Goal: Task Accomplishment & Management: Complete application form

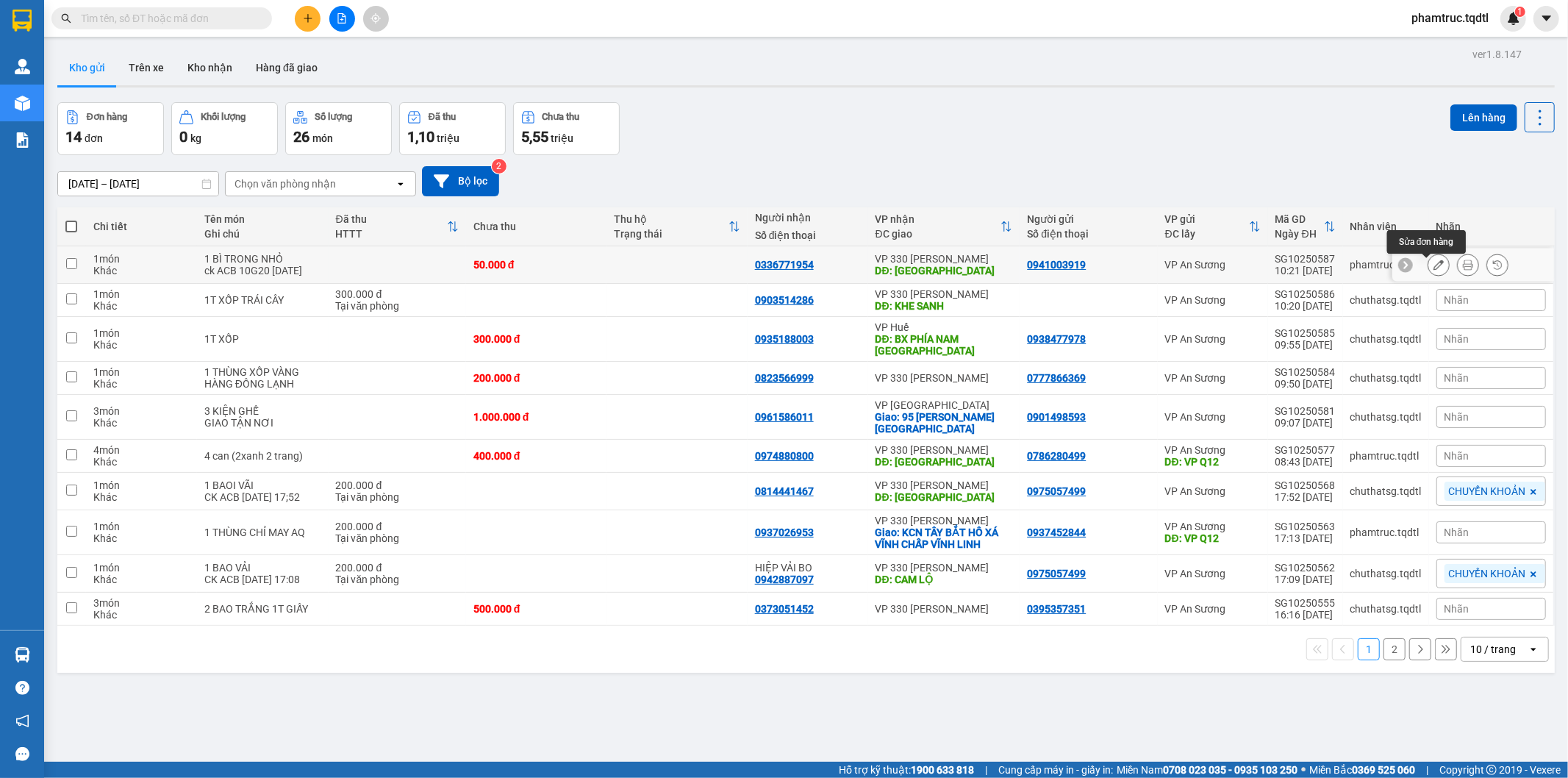
click at [1433, 267] on icon at bounding box center [1439, 265] width 10 height 10
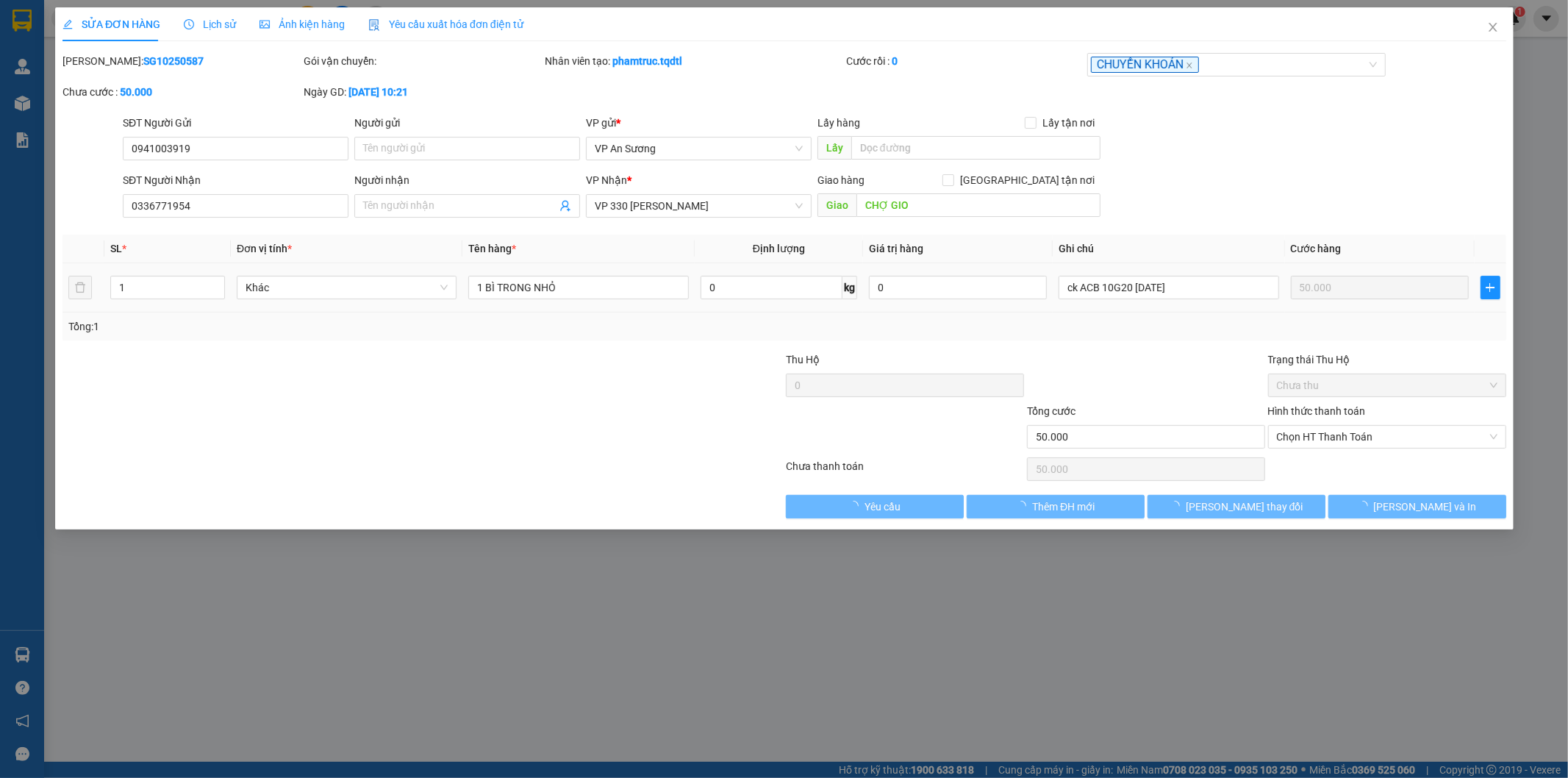
type input "0941003919"
type input "0336771954"
type input "CHỢ GIO"
type input "50.000"
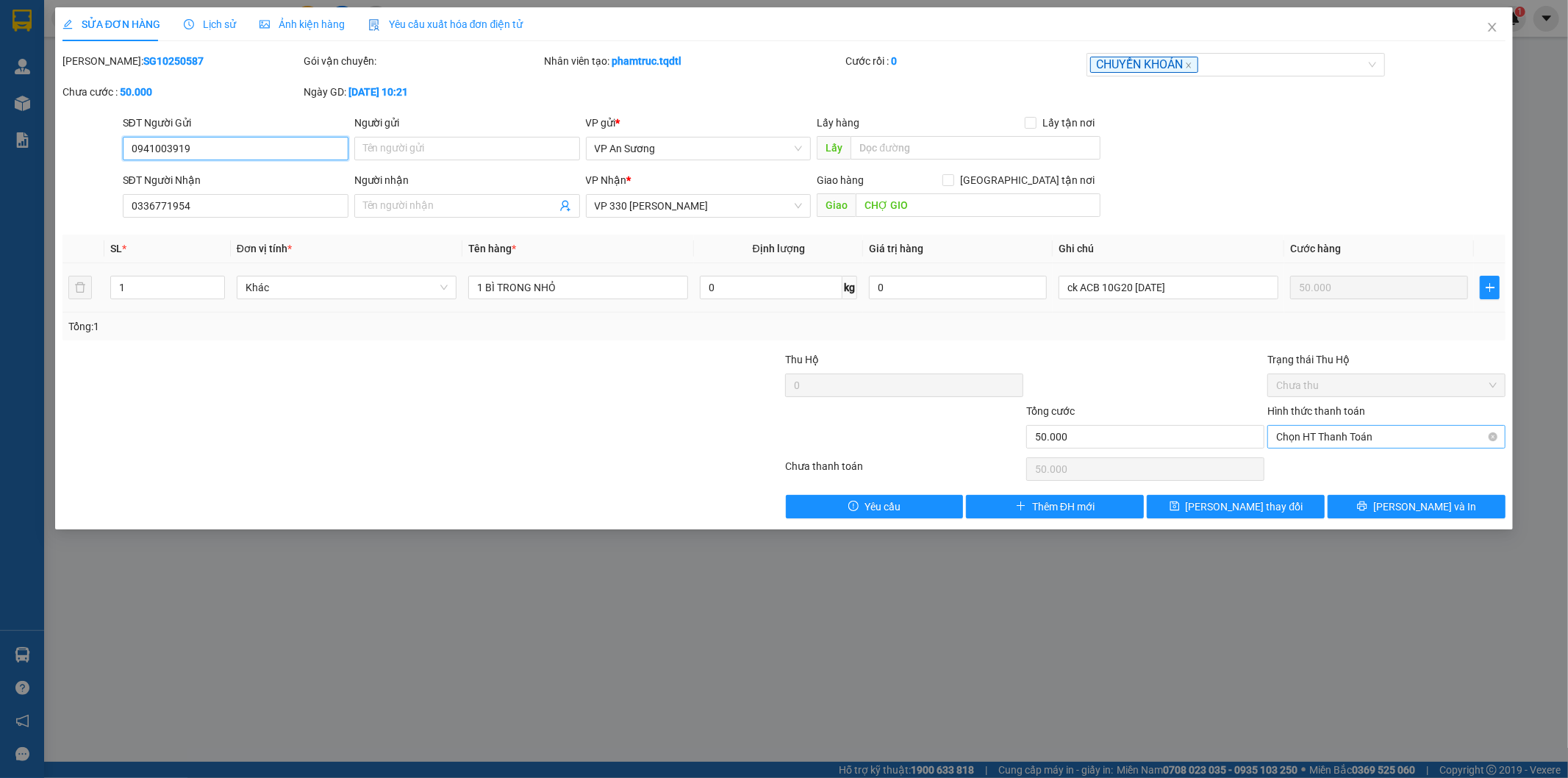
click at [1347, 429] on span "Chọn HT Thanh Toán" at bounding box center [1386, 436] width 221 height 22
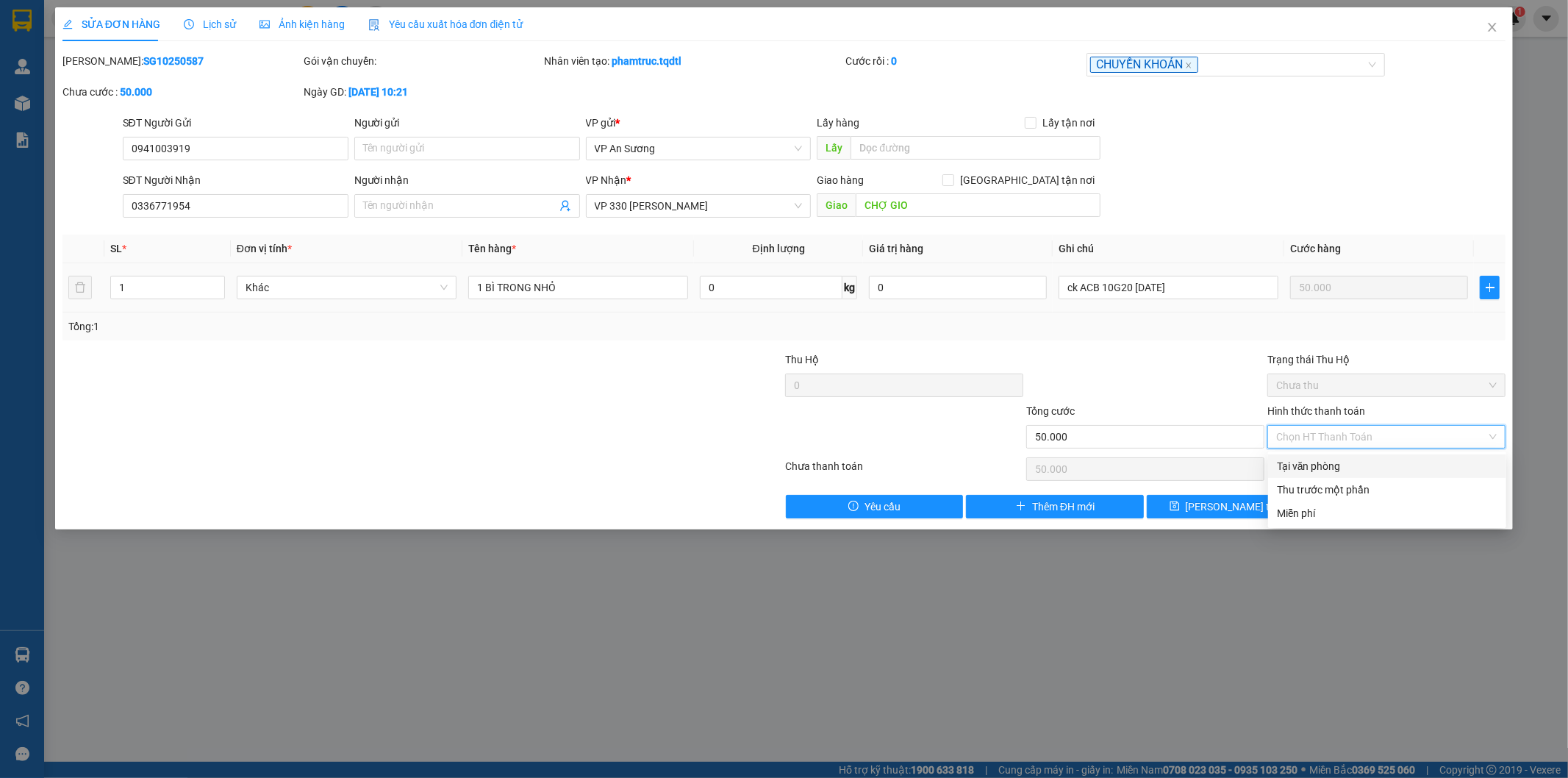
click at [1340, 463] on div "Tại văn phòng" at bounding box center [1387, 466] width 221 height 16
type input "0"
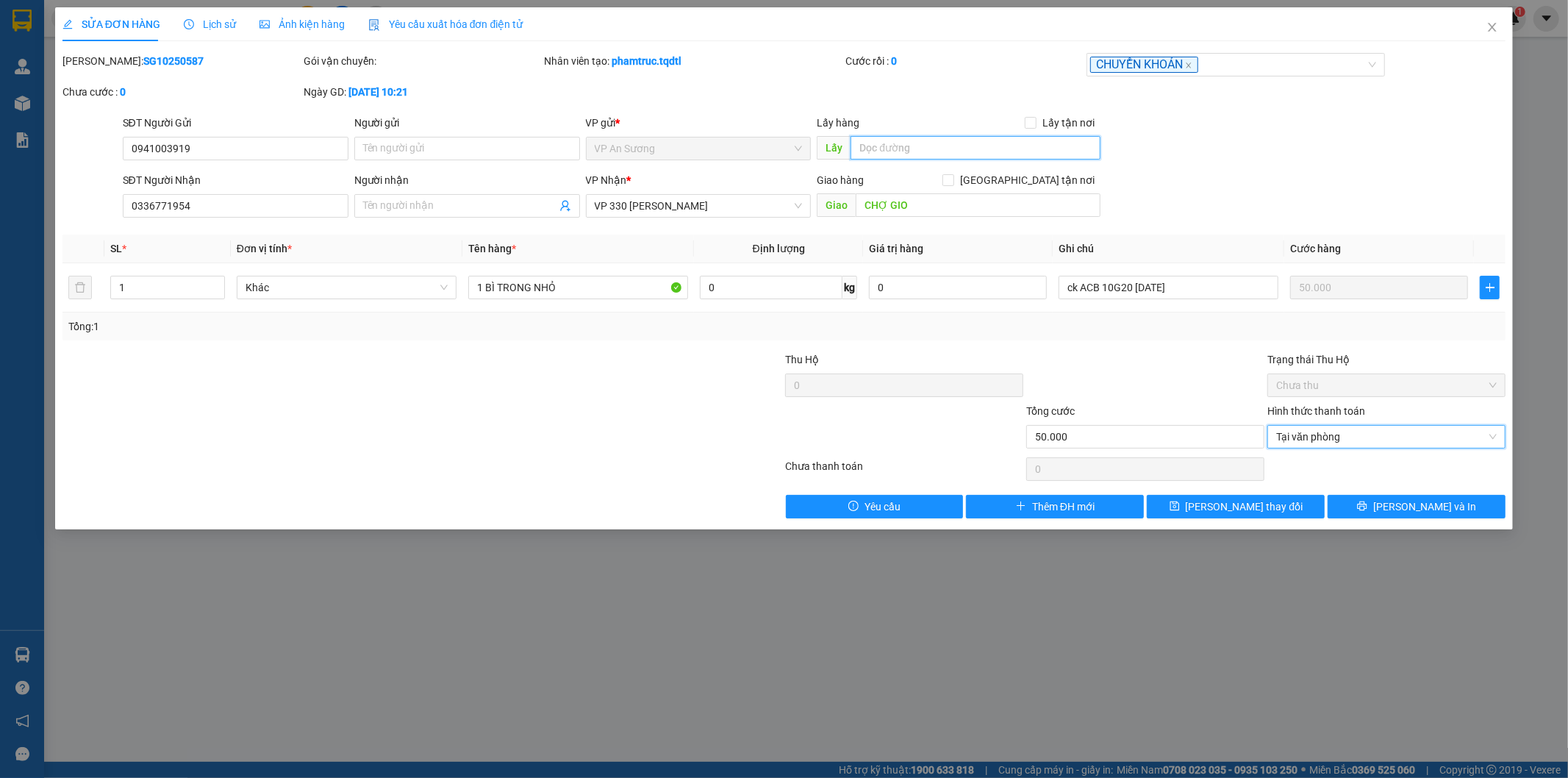
click at [977, 152] on input "text" at bounding box center [975, 147] width 250 height 23
type input "Q12"
click at [1283, 486] on div "Total Paid Fee 0 Total UnPaid Fee 50.000 Cash Collection Total Fee Mã ĐH: SG102…" at bounding box center [784, 285] width 1444 height 465
click at [1280, 494] on button "[PERSON_NAME] thay đổi" at bounding box center [1235, 505] width 178 height 23
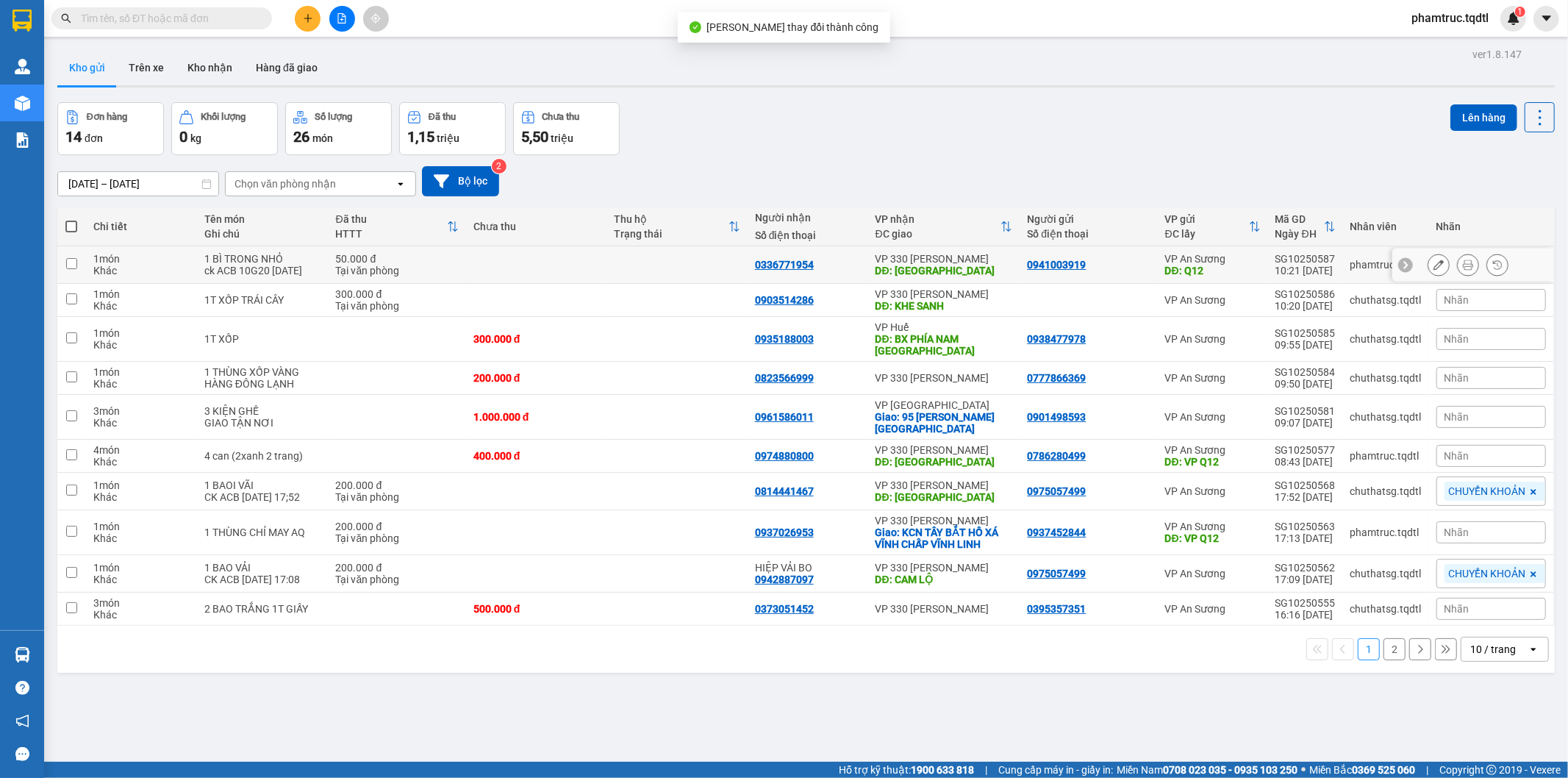
click at [1433, 266] on icon at bounding box center [1439, 265] width 10 height 10
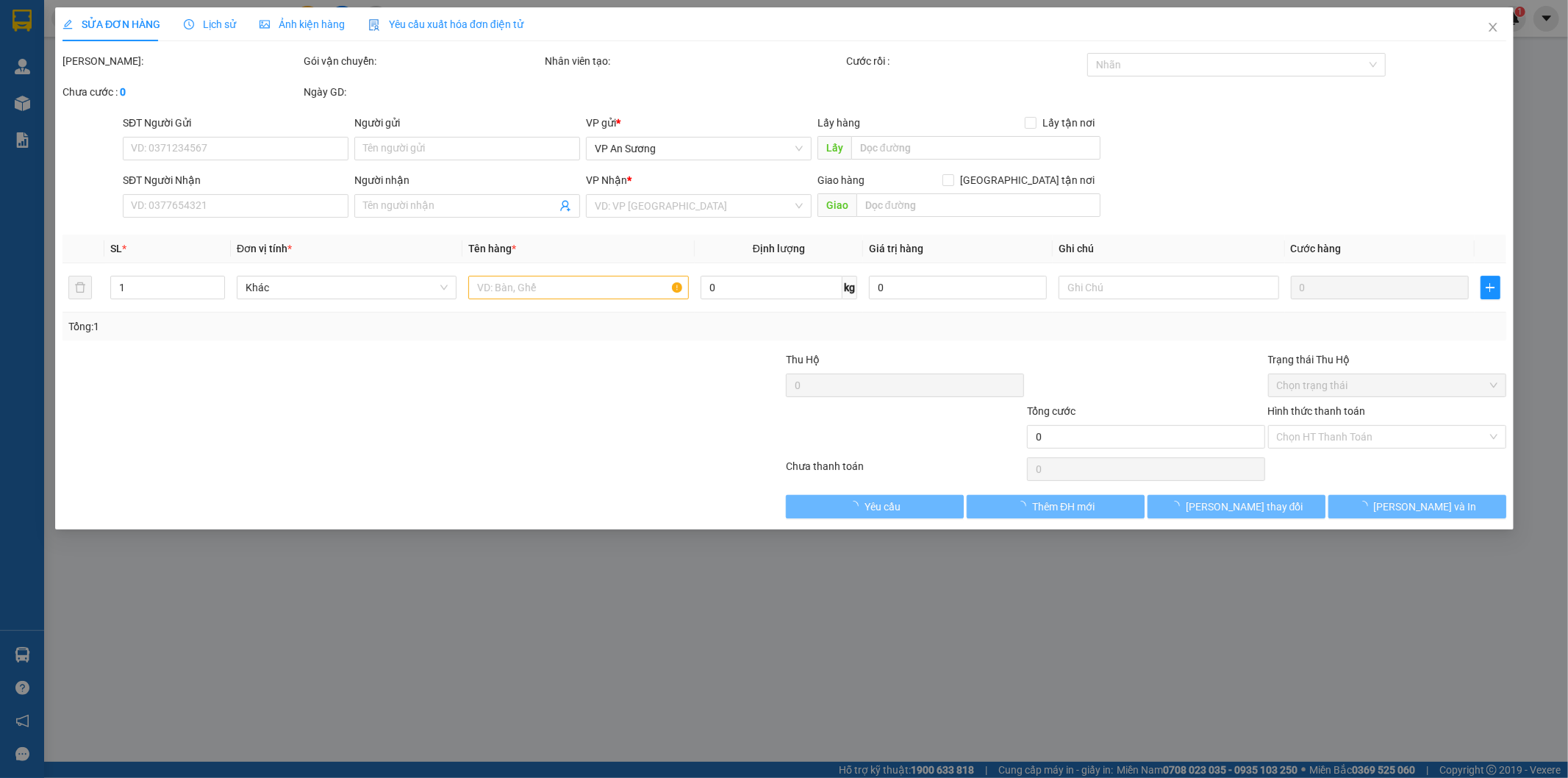
type input "0941003919"
type input "Q12"
type input "0336771954"
type input "CHỢ GIO"
type input "50.000"
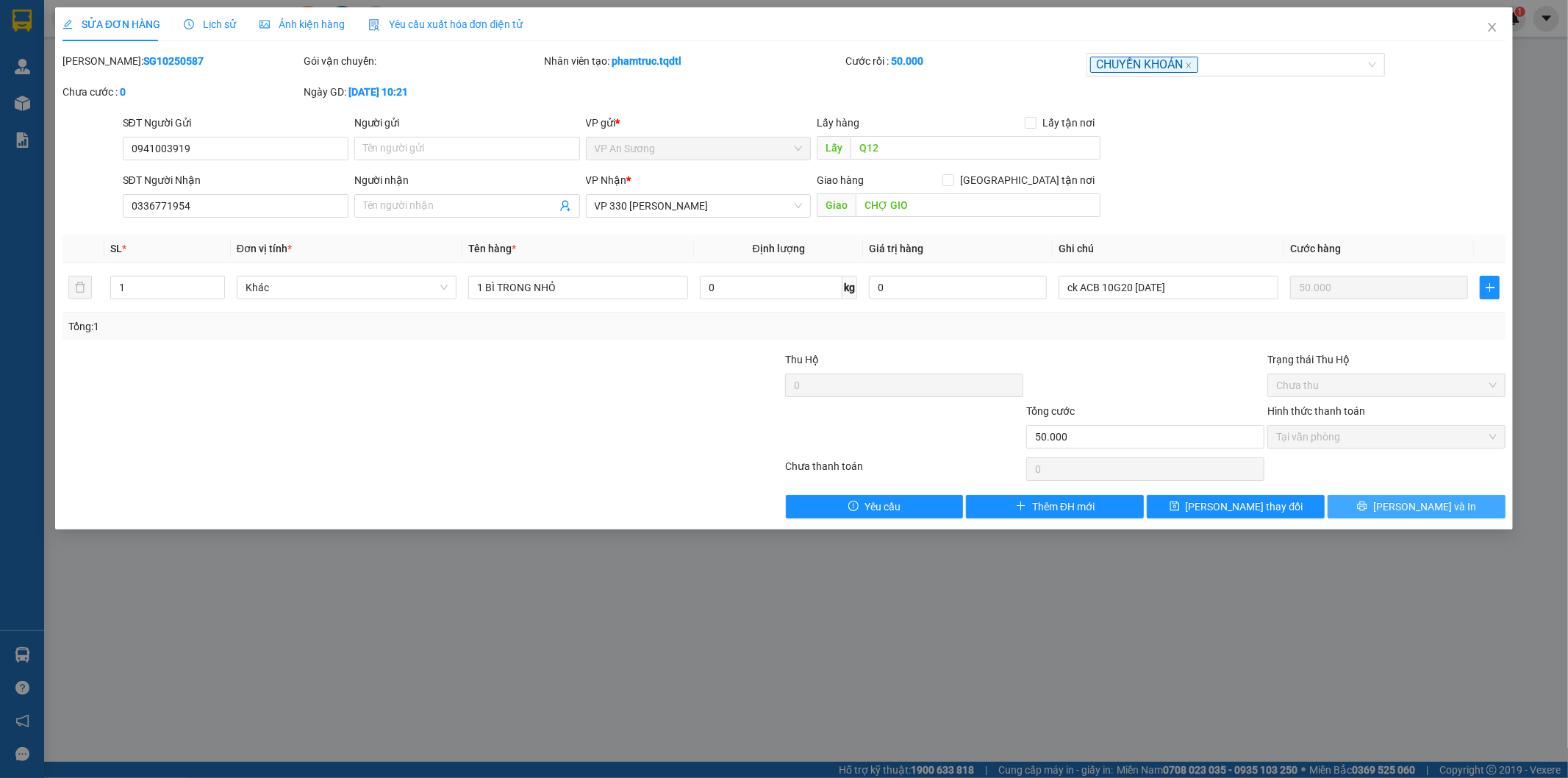
click at [1408, 510] on span "[PERSON_NAME] và In" at bounding box center [1424, 506] width 103 height 16
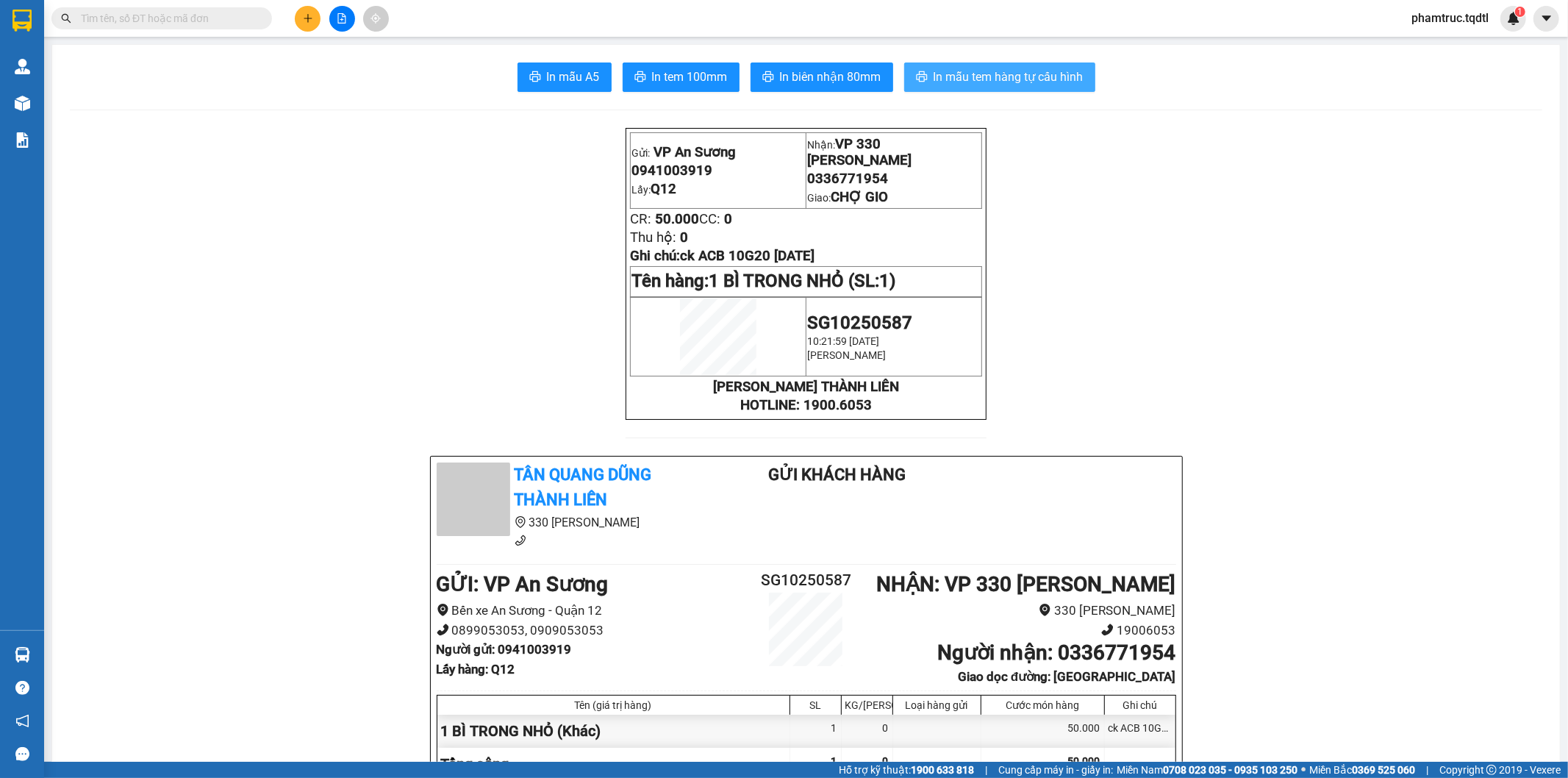
click at [933, 76] on span "In mẫu tem hàng tự cấu hình" at bounding box center [1008, 76] width 150 height 18
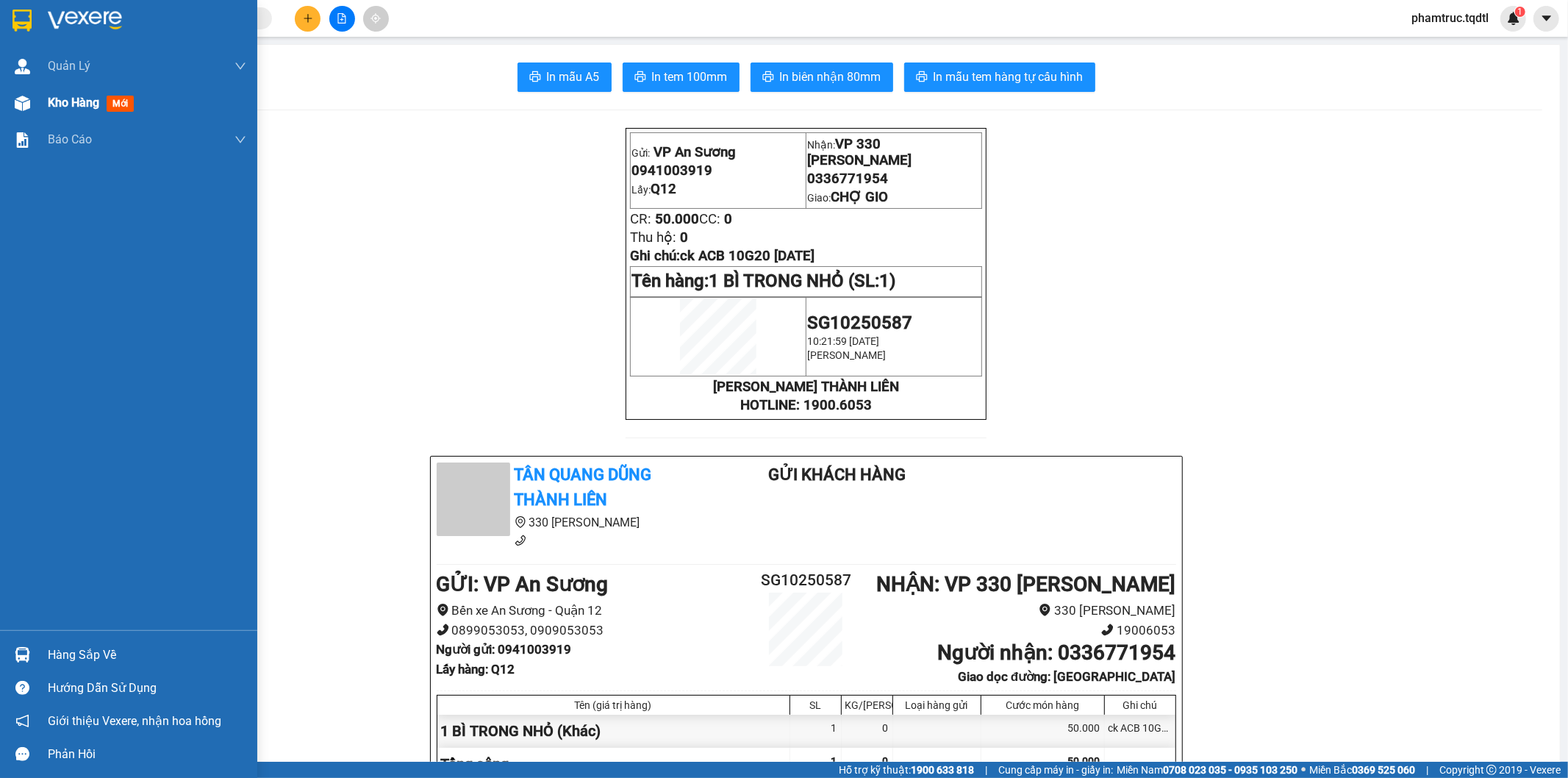
click at [57, 92] on div "Kho hàng mới" at bounding box center [147, 103] width 198 height 37
